Goal: Information Seeking & Learning: Learn about a topic

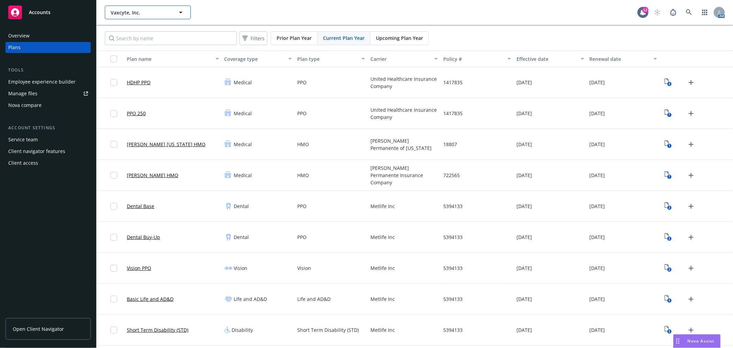
click at [136, 13] on span "Vaxcyte, Inc." at bounding box center [140, 12] width 59 height 7
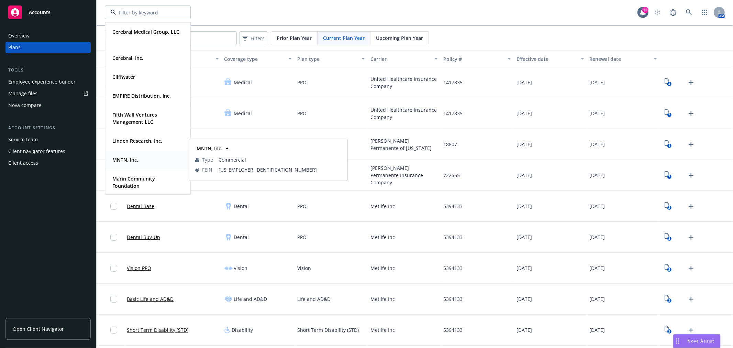
click at [126, 161] on strong "MNTN, Inc." at bounding box center [125, 159] width 26 height 7
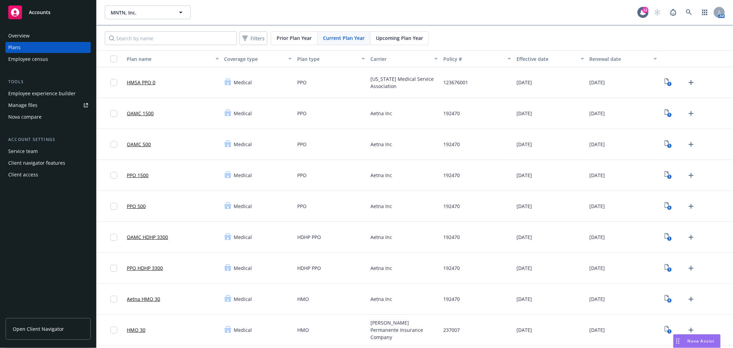
click at [148, 266] on link "PPO HDHP 3300" at bounding box center [145, 267] width 36 height 7
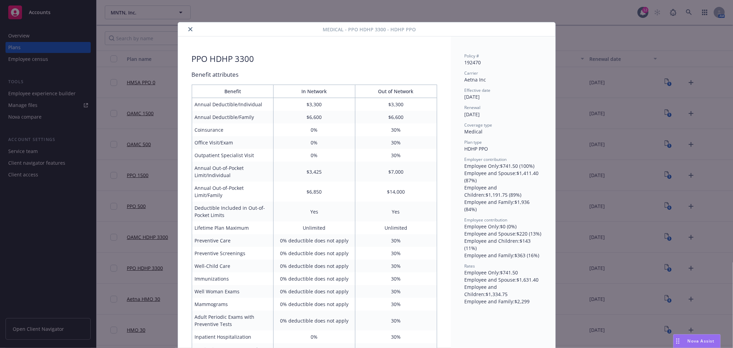
scroll to position [21, 0]
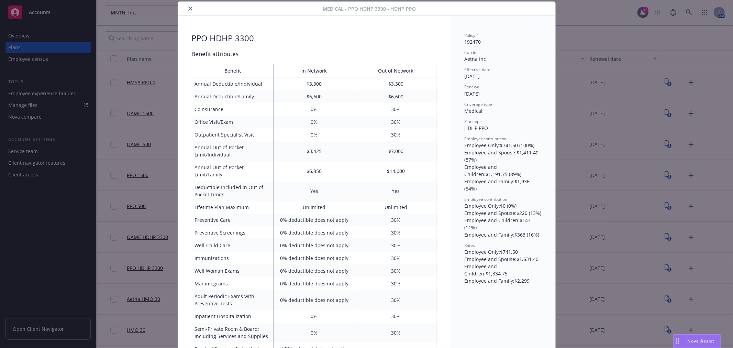
click at [188, 7] on icon "close" at bounding box center [190, 9] width 4 height 4
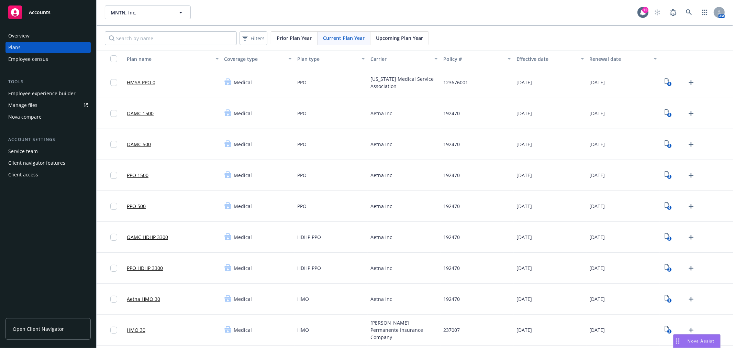
click at [138, 233] on link "OAMC HDHP 3300" at bounding box center [147, 236] width 41 height 7
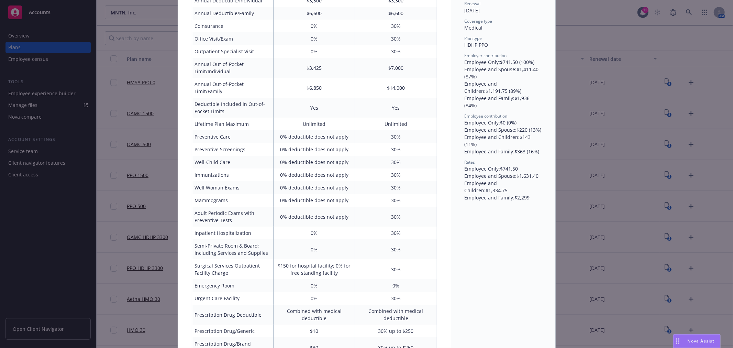
scroll to position [69, 0]
